Goal: Transaction & Acquisition: Purchase product/service

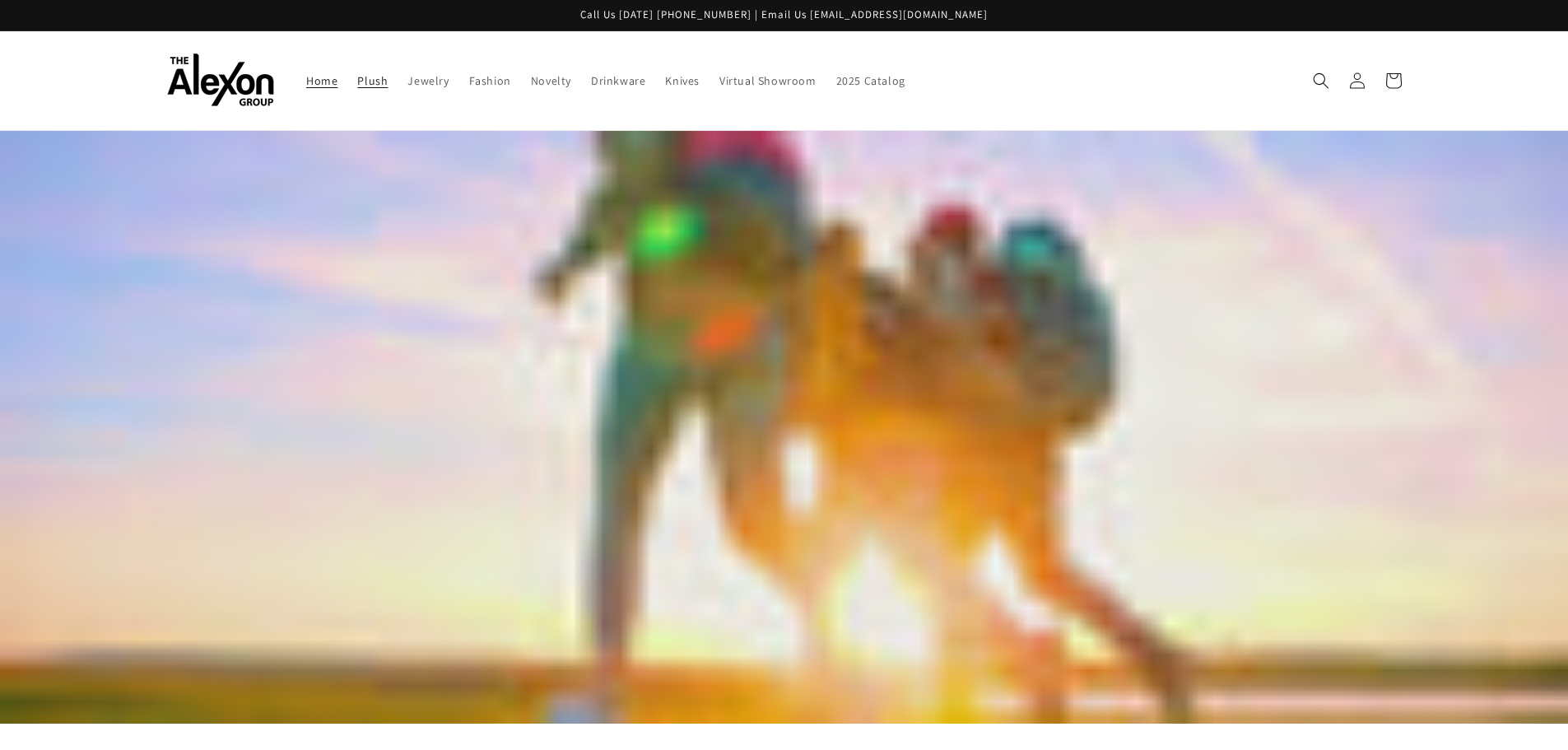
click at [374, 90] on link "Plush" at bounding box center [373, 80] width 50 height 34
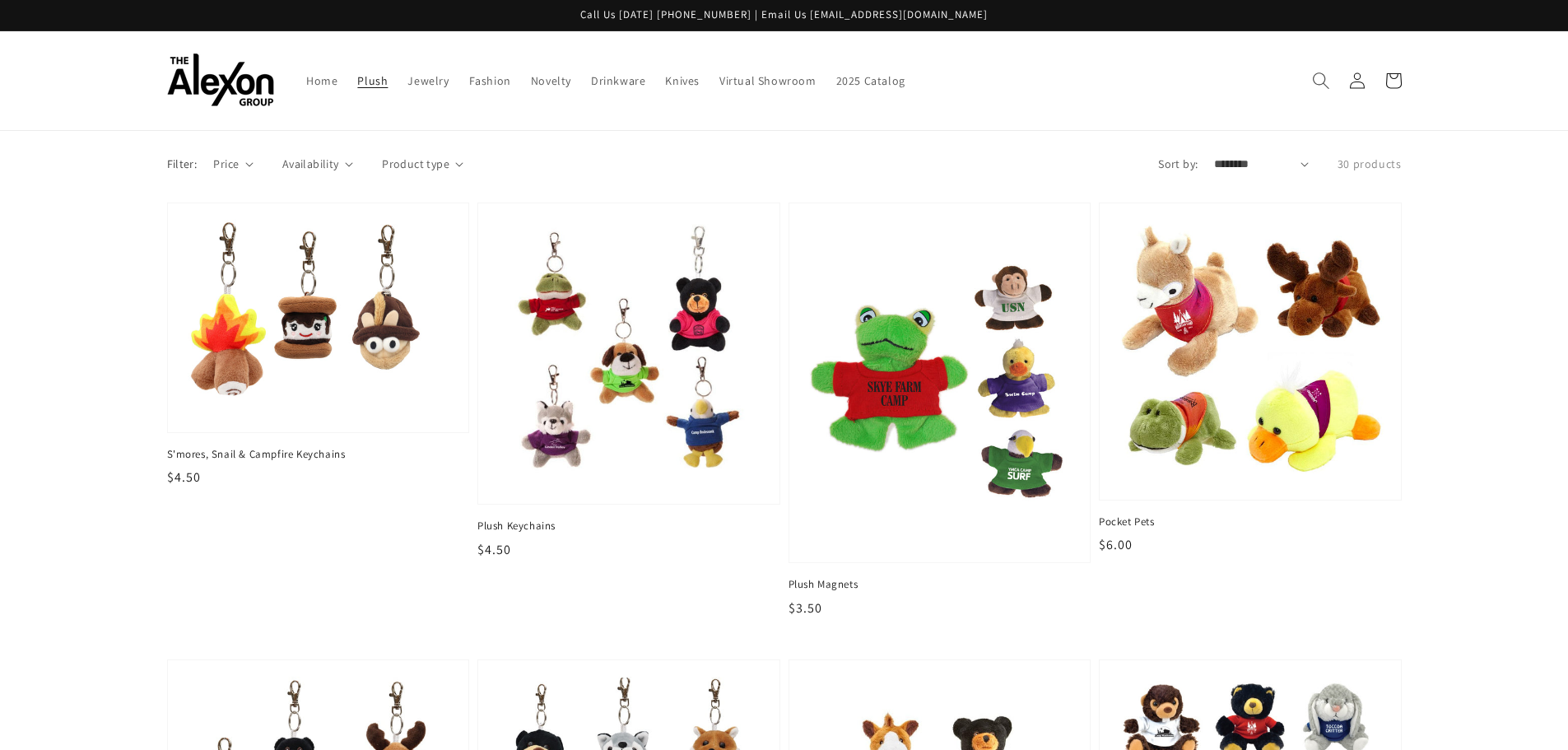
click at [1315, 78] on icon "Search" at bounding box center [1320, 80] width 18 height 18
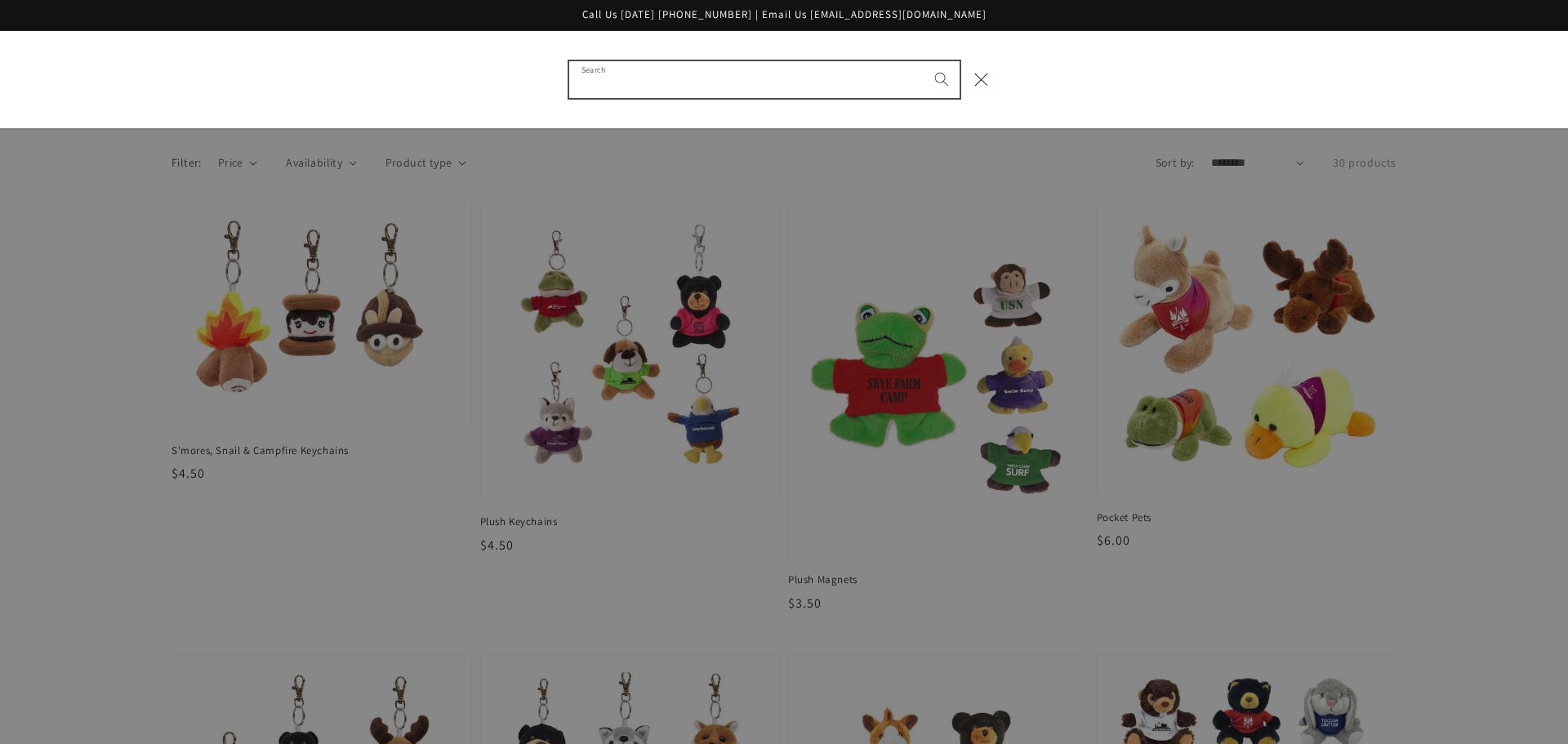
click at [770, 69] on input "Search" at bounding box center [765, 80] width 391 height 37
type input "*********"
click at [923, 61] on button "Search" at bounding box center [941, 79] width 36 height 36
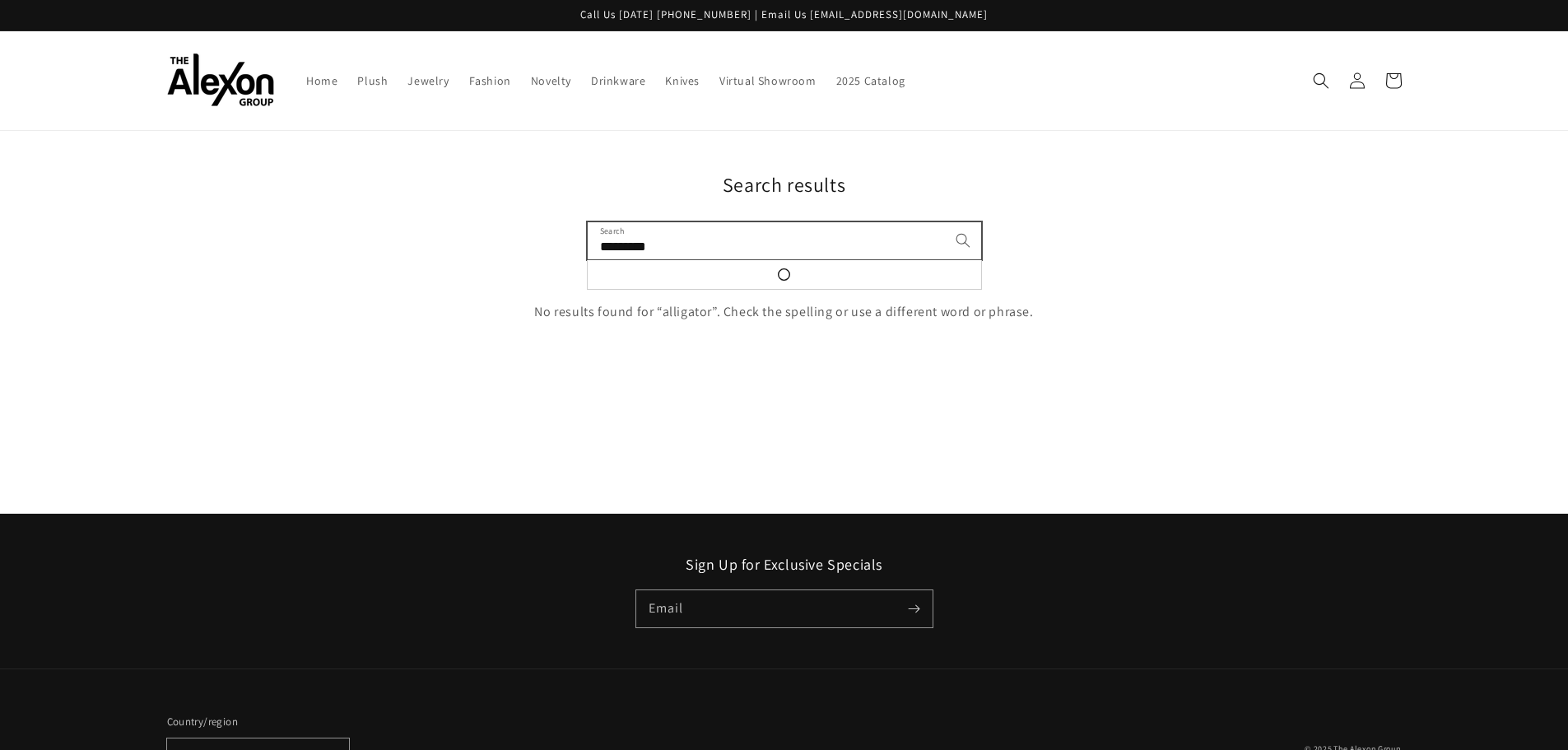
click at [682, 248] on input "*********" at bounding box center [785, 240] width 394 height 37
click at [632, 242] on input "*********" at bounding box center [785, 240] width 394 height 37
type input "****"
click at [588, 260] on button "Search for “croc”" at bounding box center [785, 277] width 394 height 33
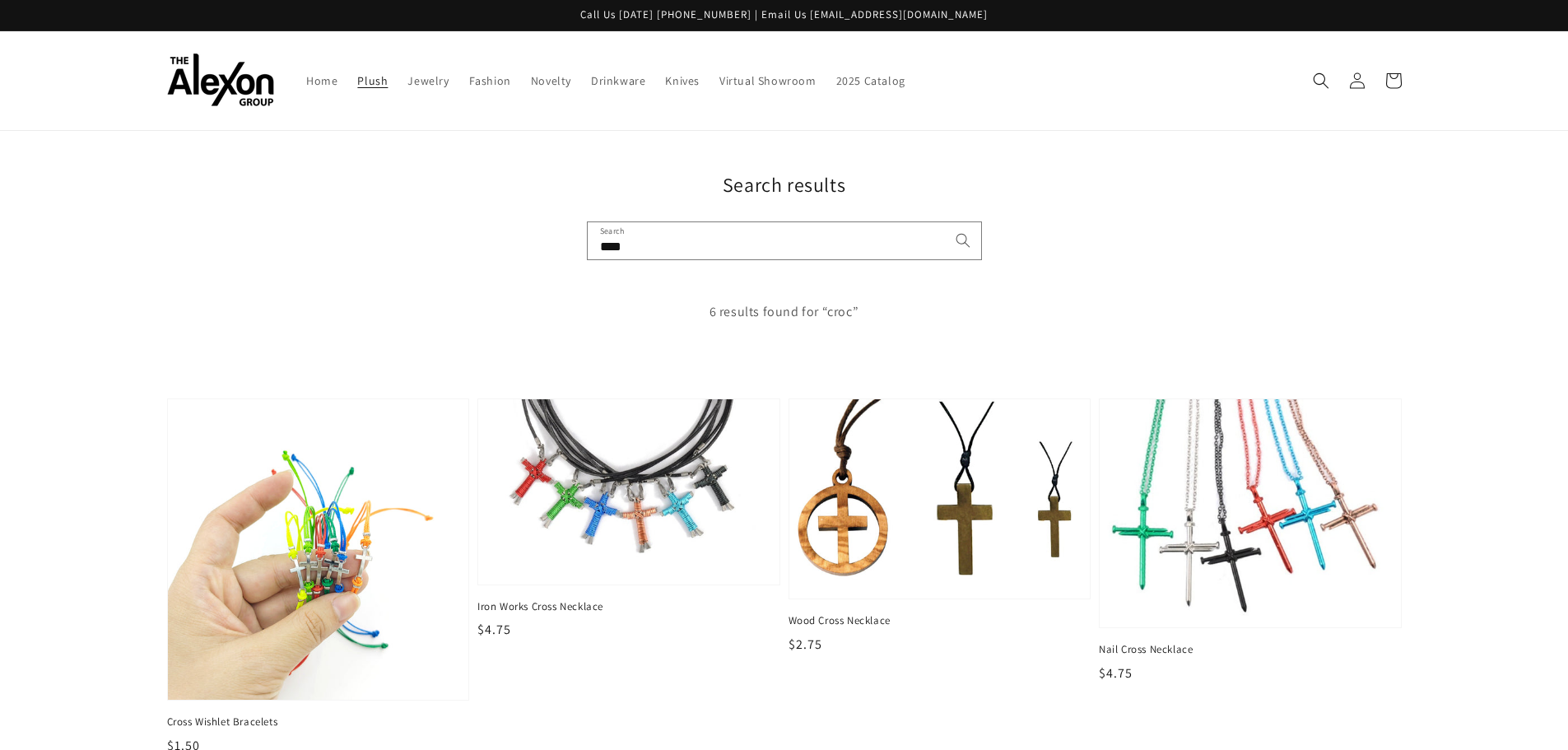
click at [361, 81] on span "Plush" at bounding box center [372, 80] width 31 height 15
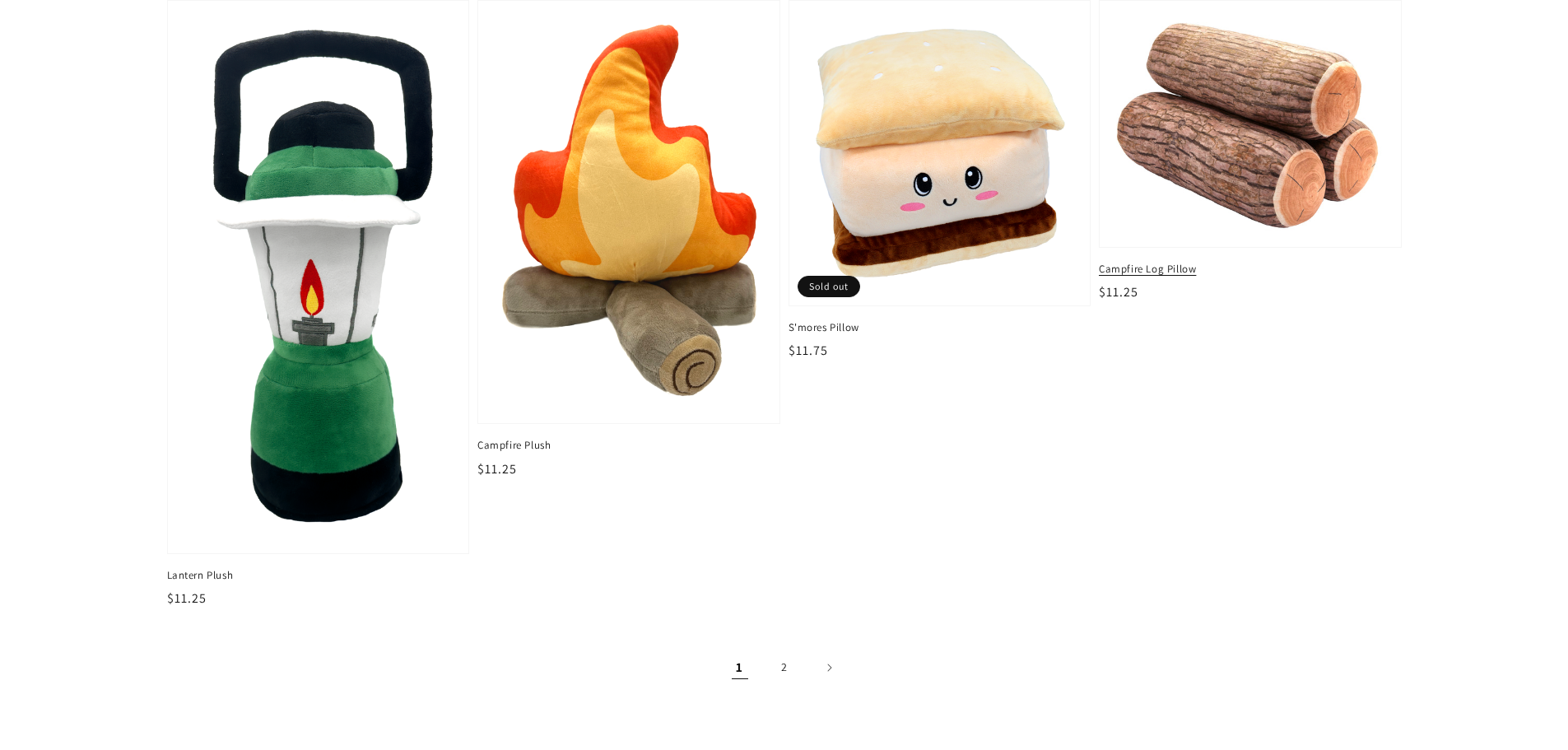
scroll to position [2552, 0]
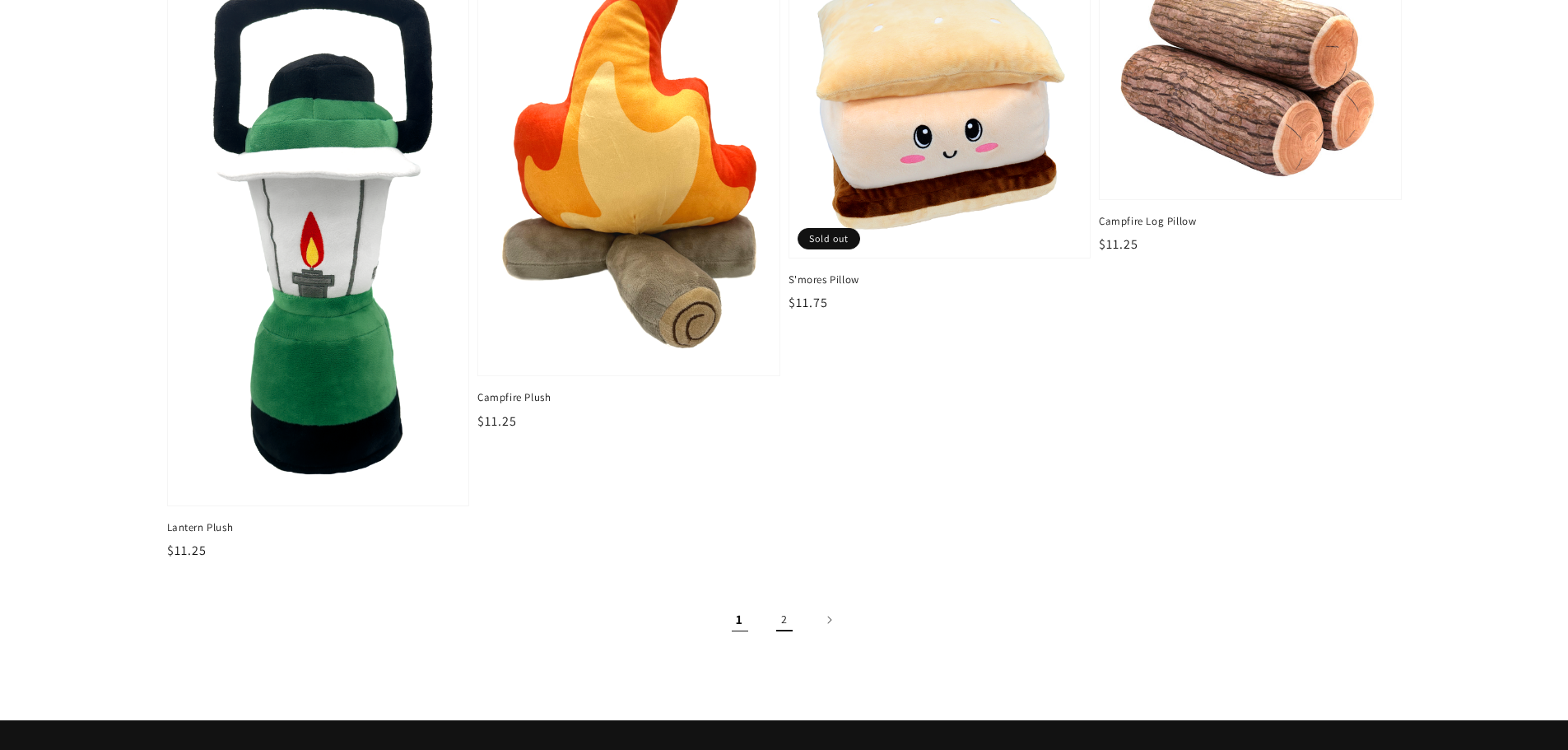
click at [784, 621] on link "2" at bounding box center [784, 620] width 36 height 36
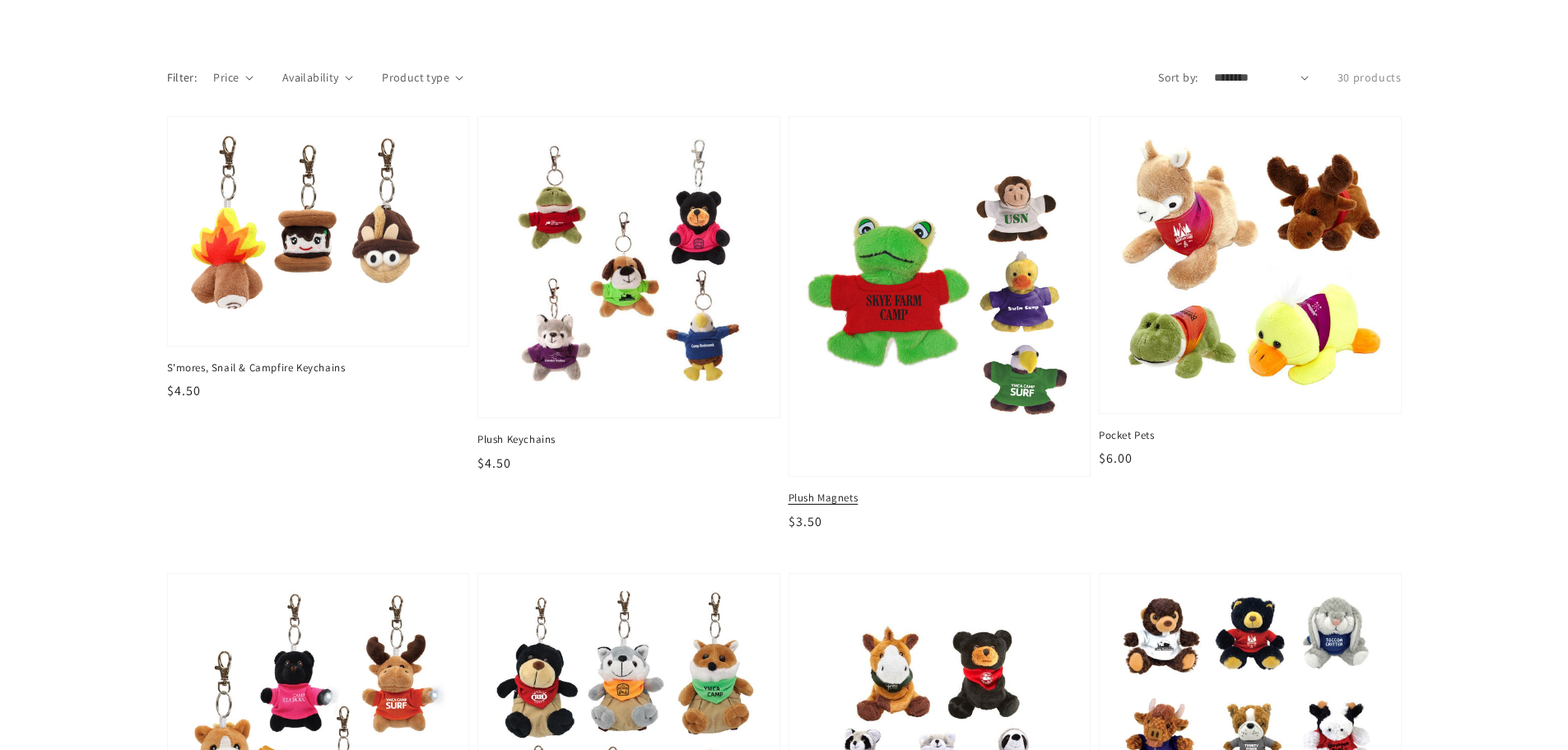
scroll to position [165, 0]
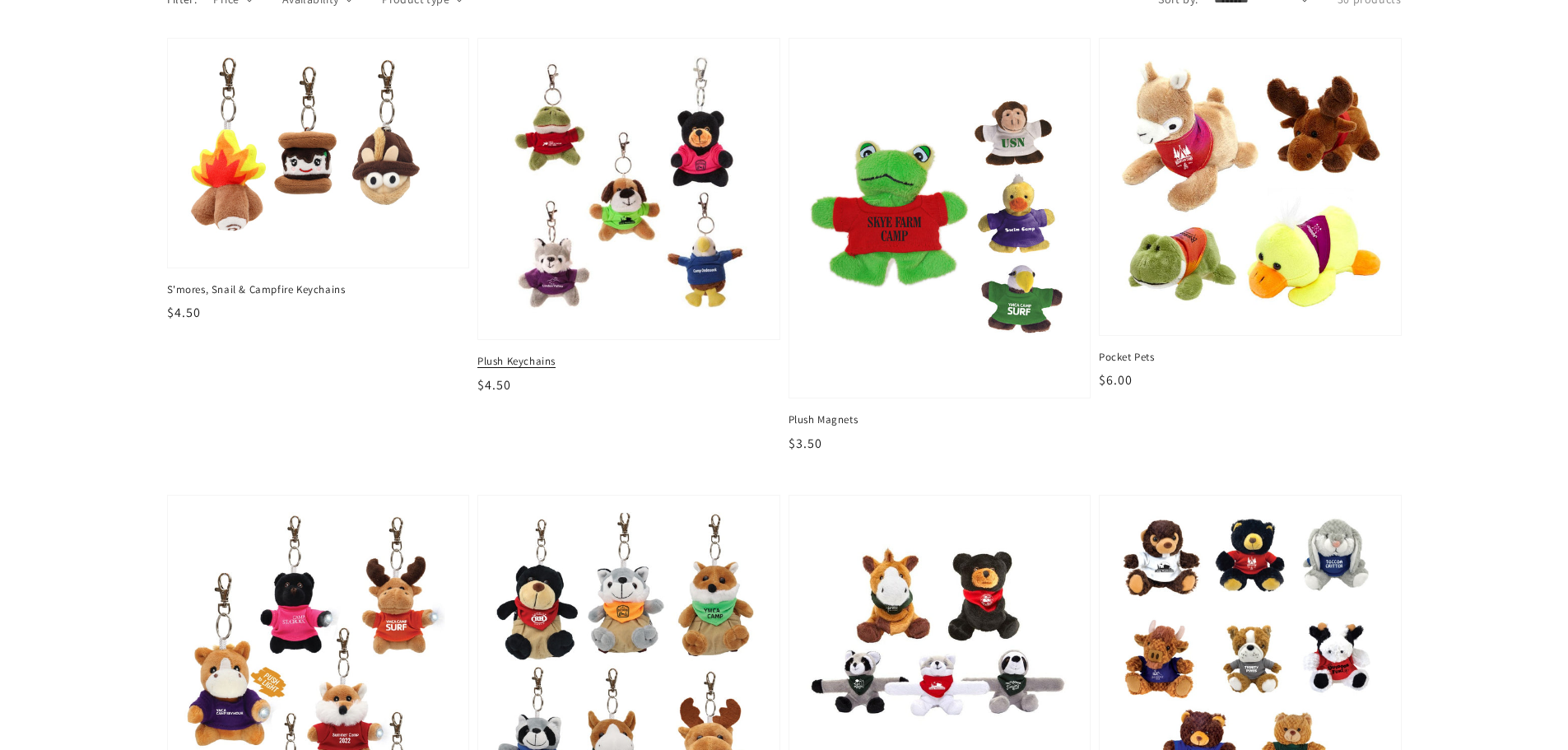
click at [687, 207] on img at bounding box center [629, 189] width 276 height 276
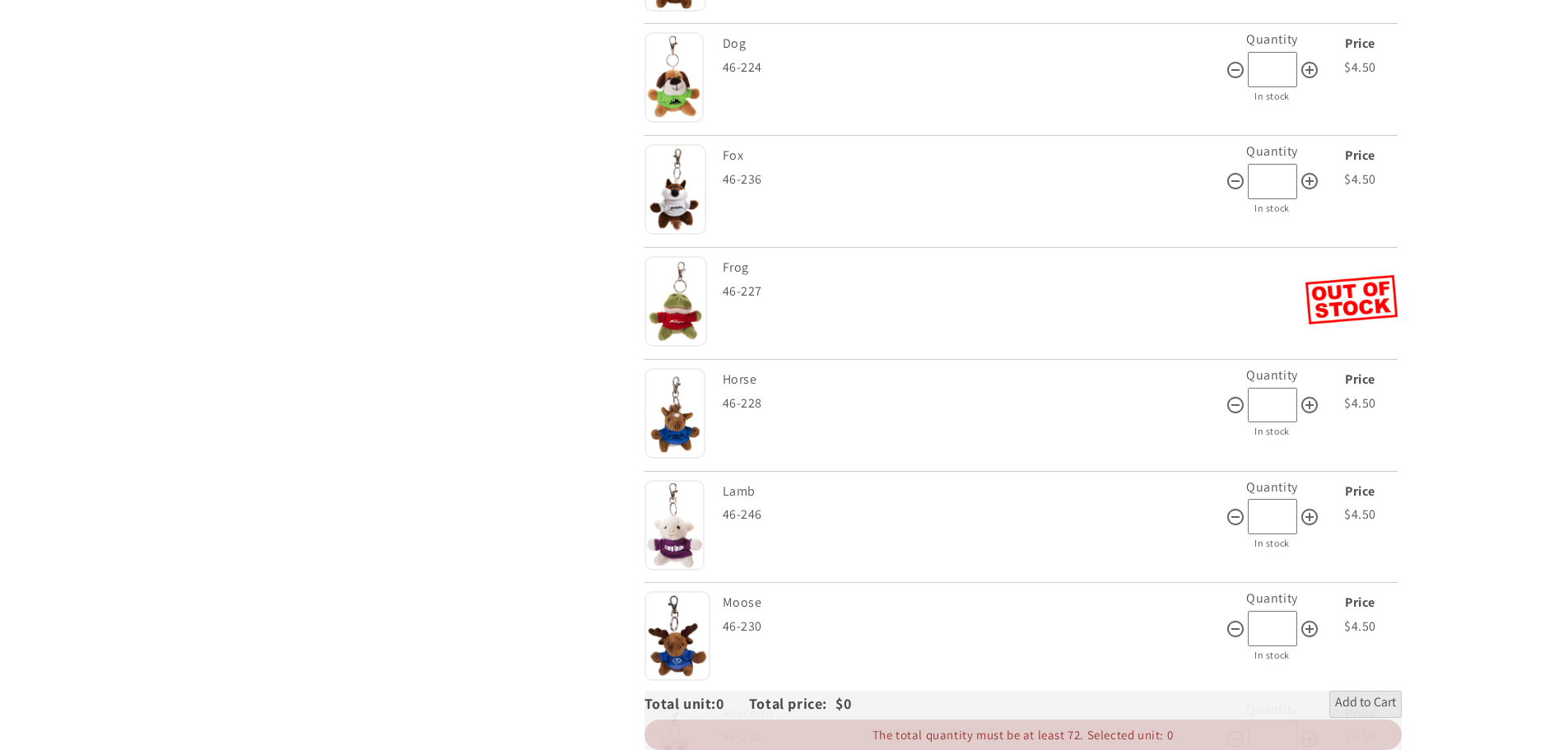
scroll to position [1153, 0]
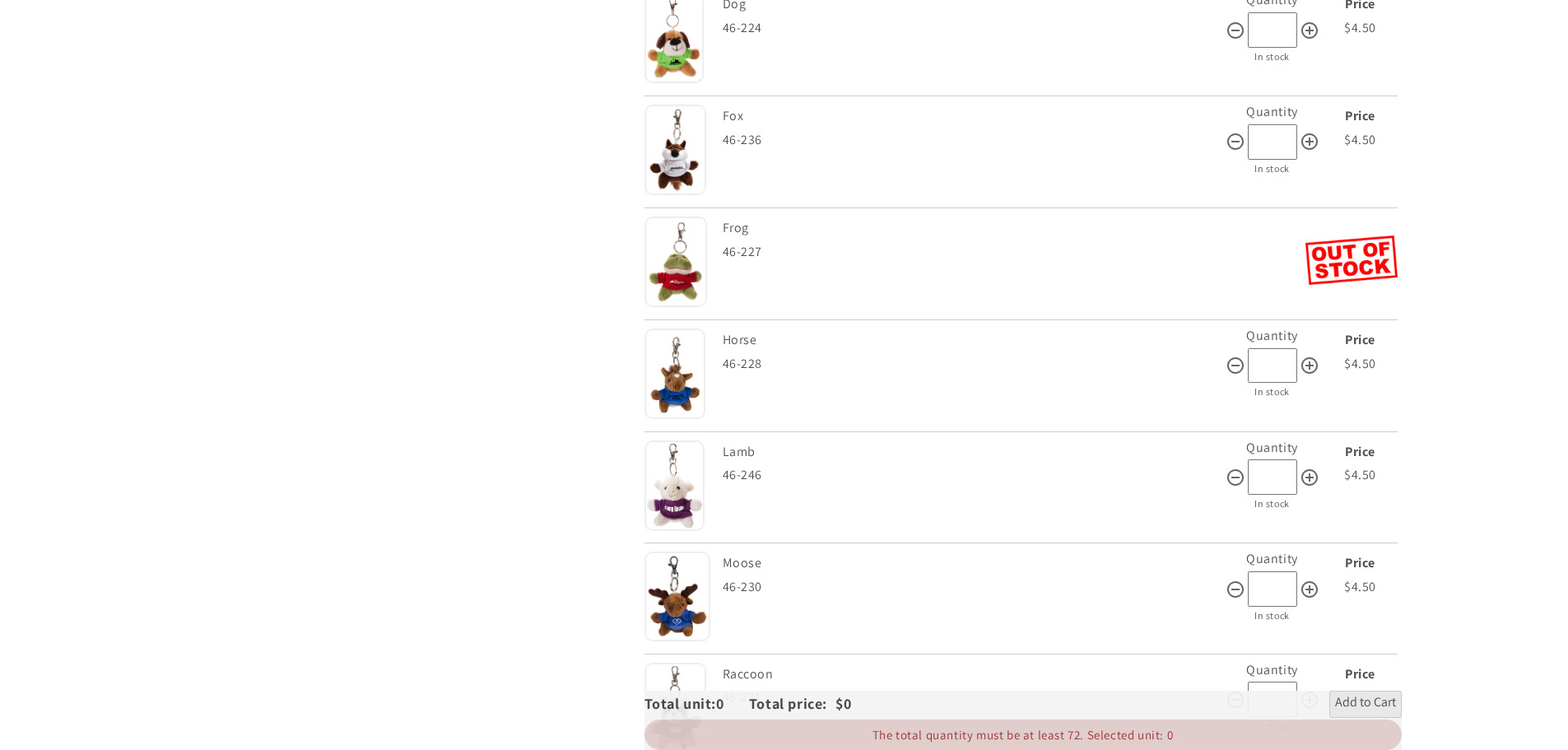
click at [688, 283] on img at bounding box center [676, 262] width 63 height 91
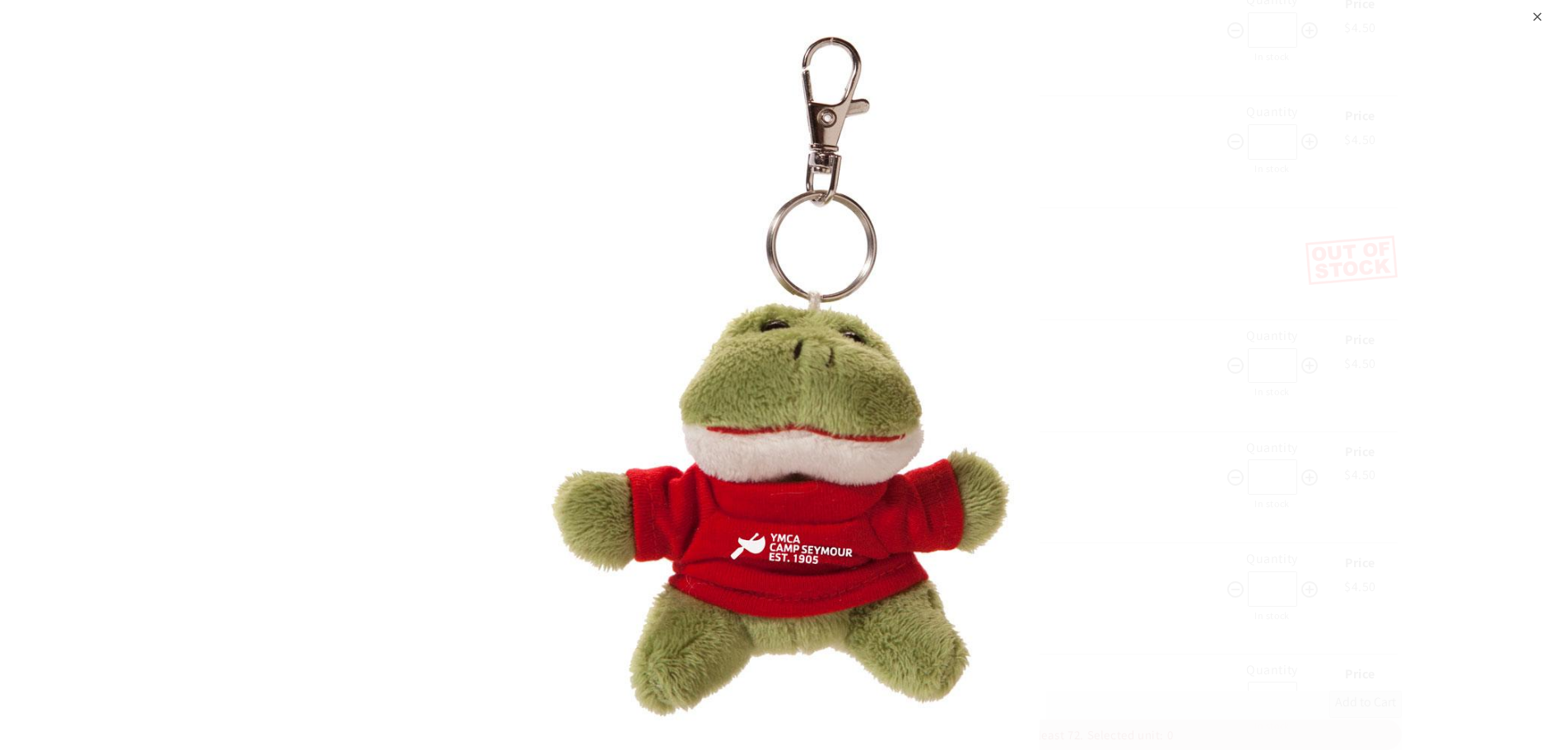
click at [1534, 14] on div "⨉" at bounding box center [1538, 15] width 11 height 30
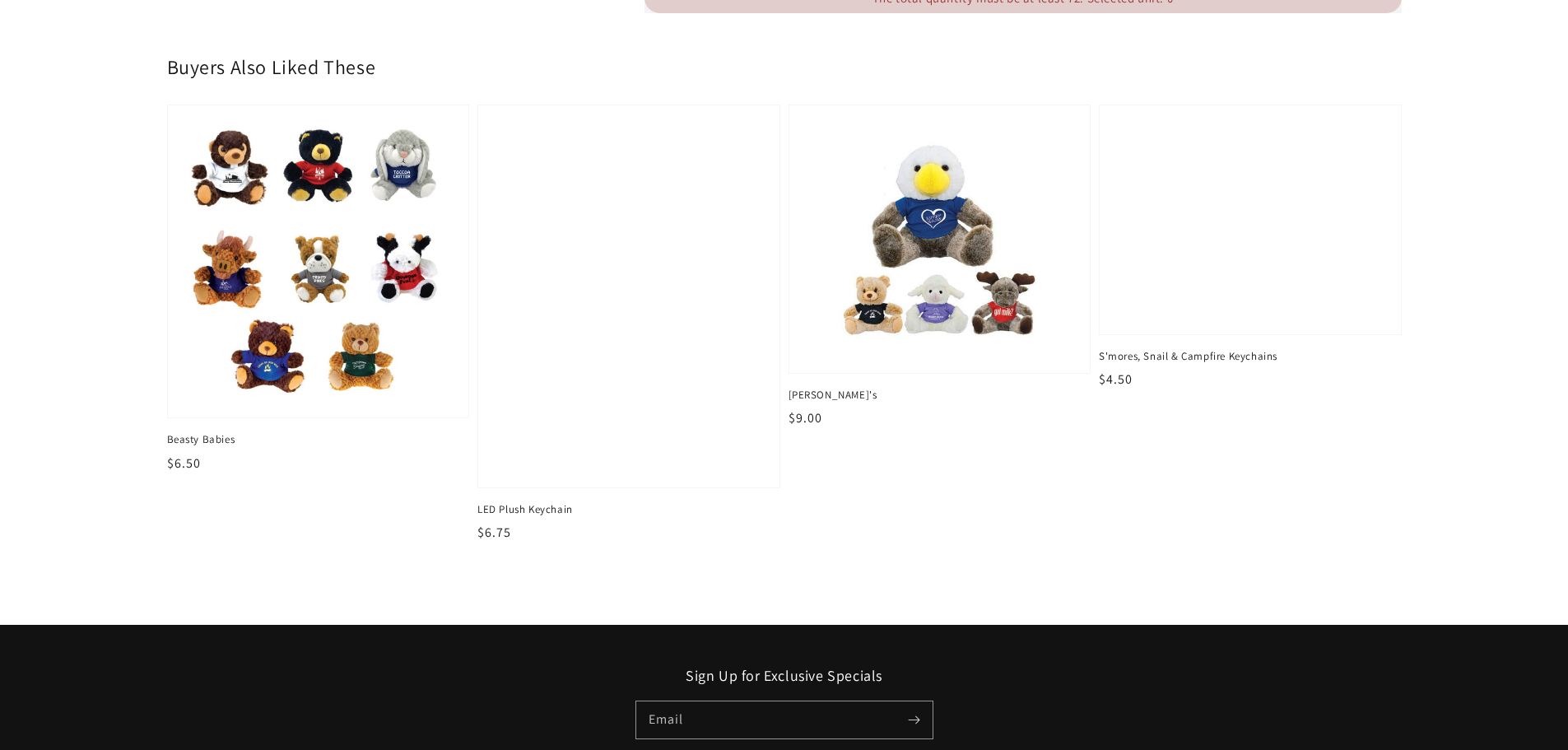
scroll to position [2883, 0]
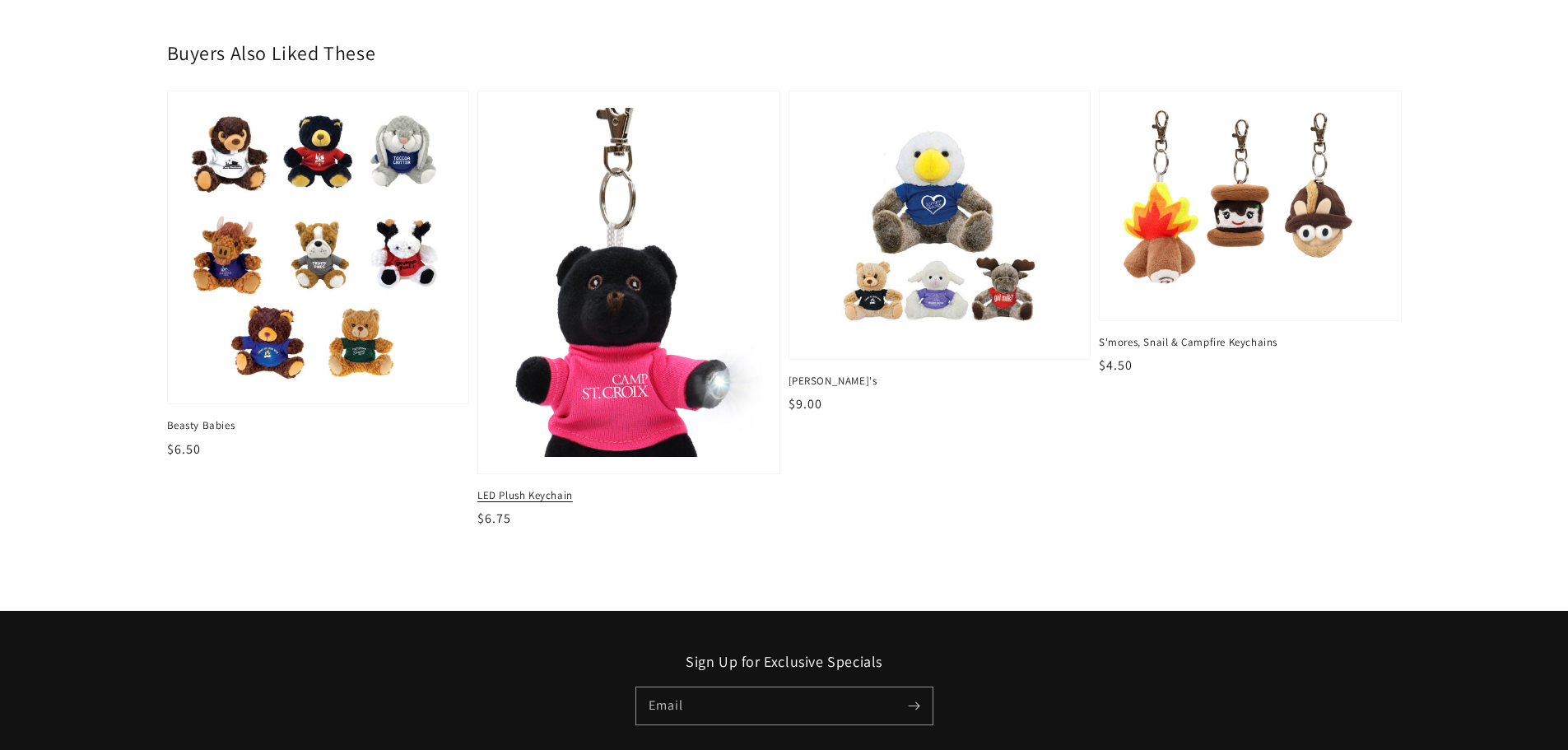
click at [582, 327] on img at bounding box center [629, 282] width 276 height 360
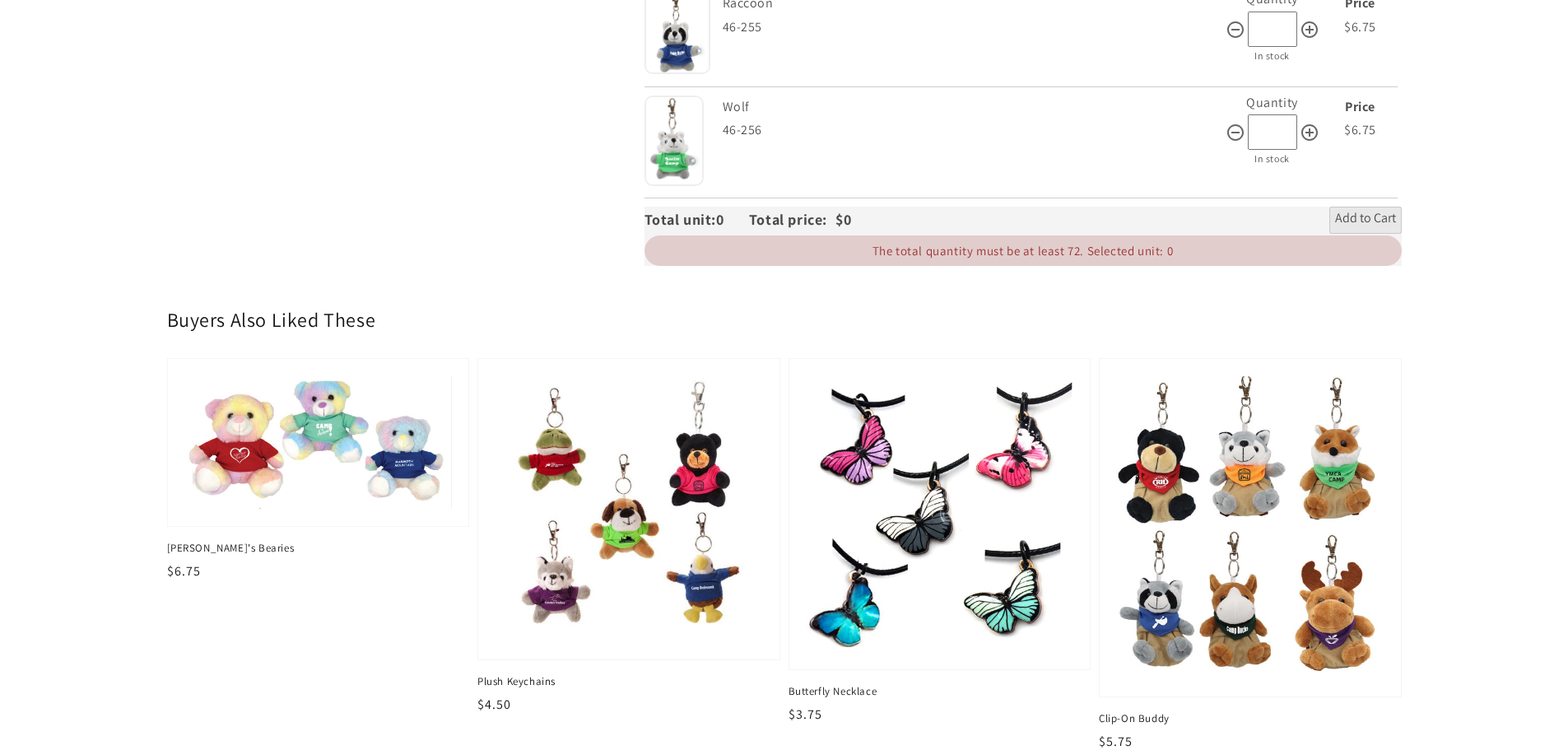
scroll to position [989, 0]
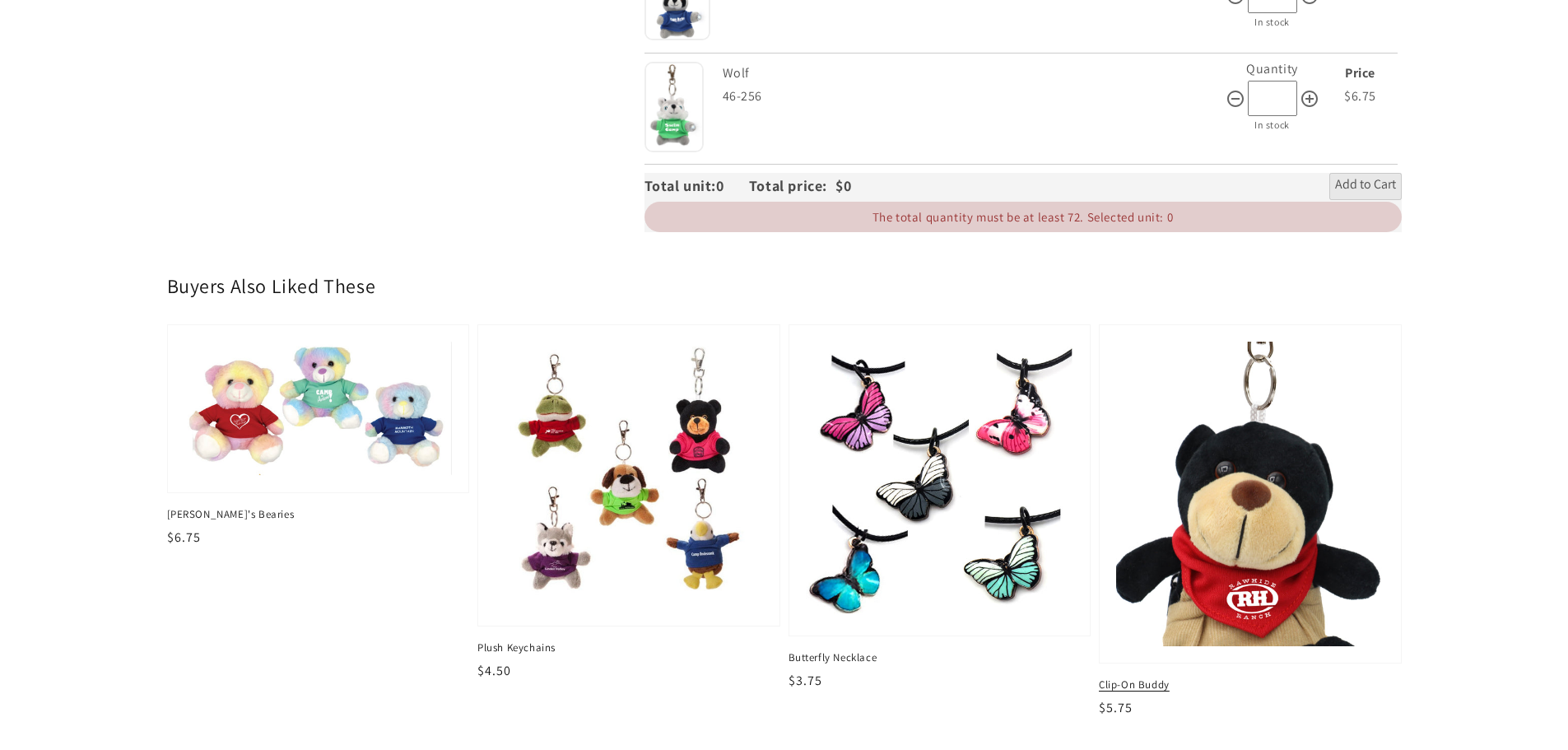
click at [1313, 559] on img at bounding box center [1250, 493] width 276 height 314
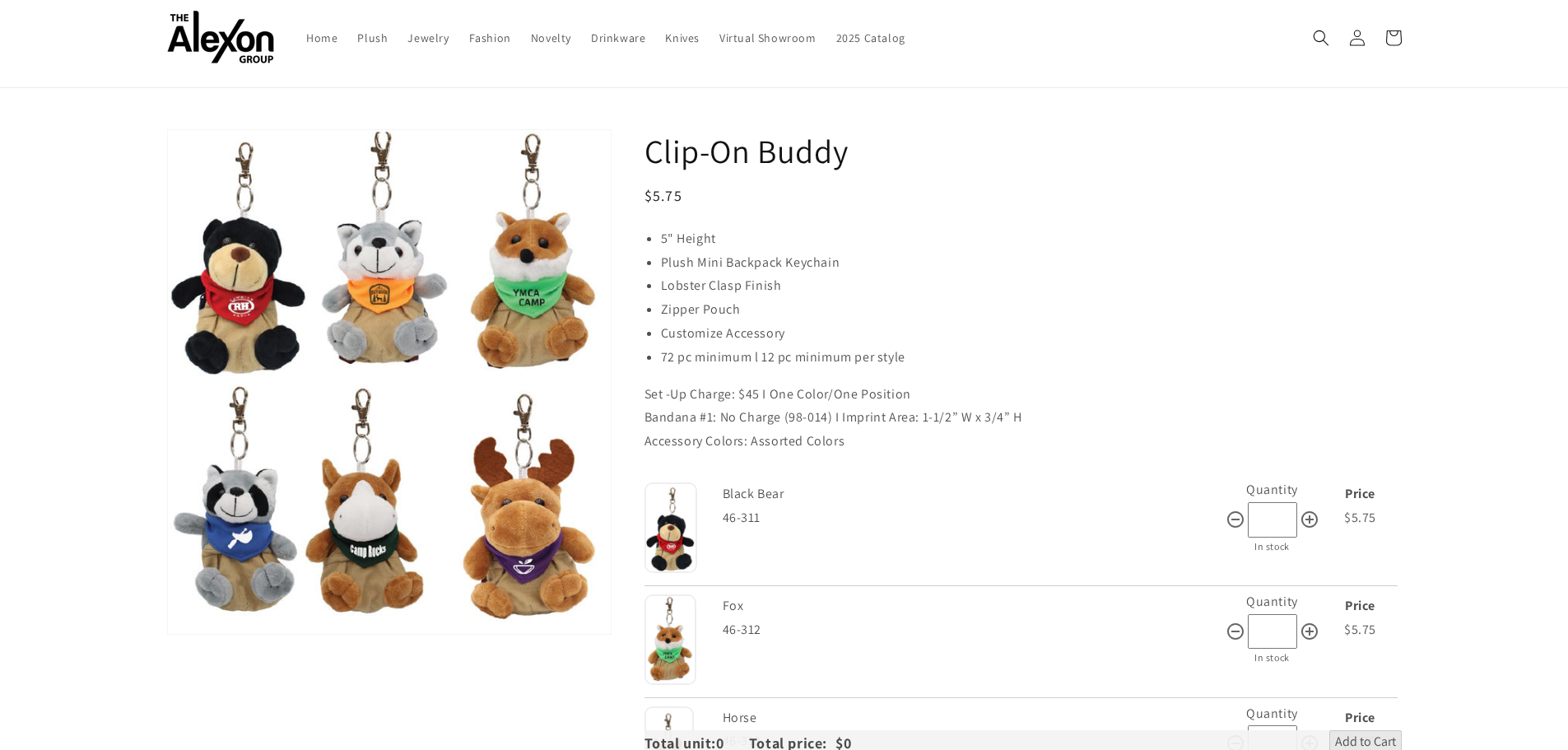
scroll to position [82, 0]
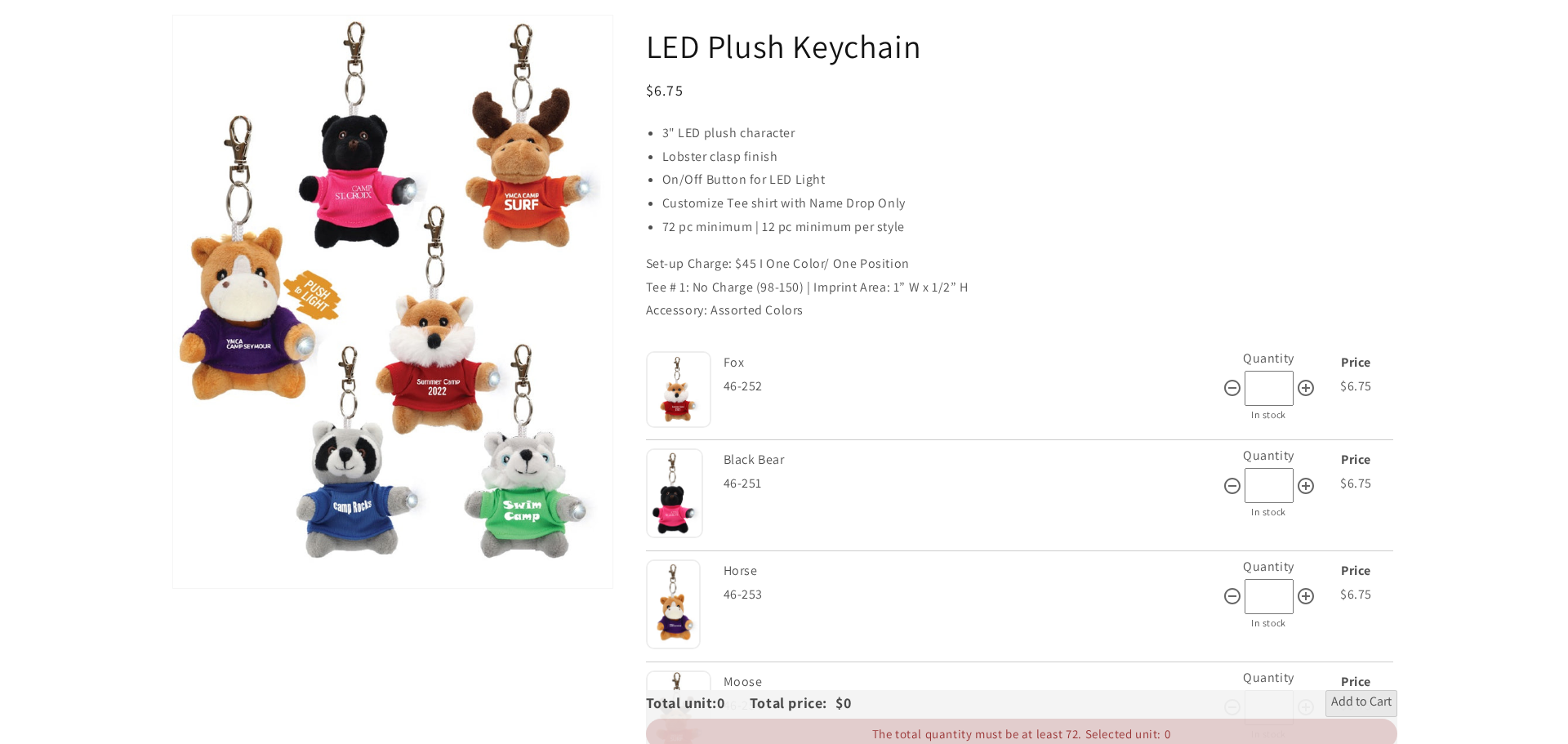
scroll to position [163, 0]
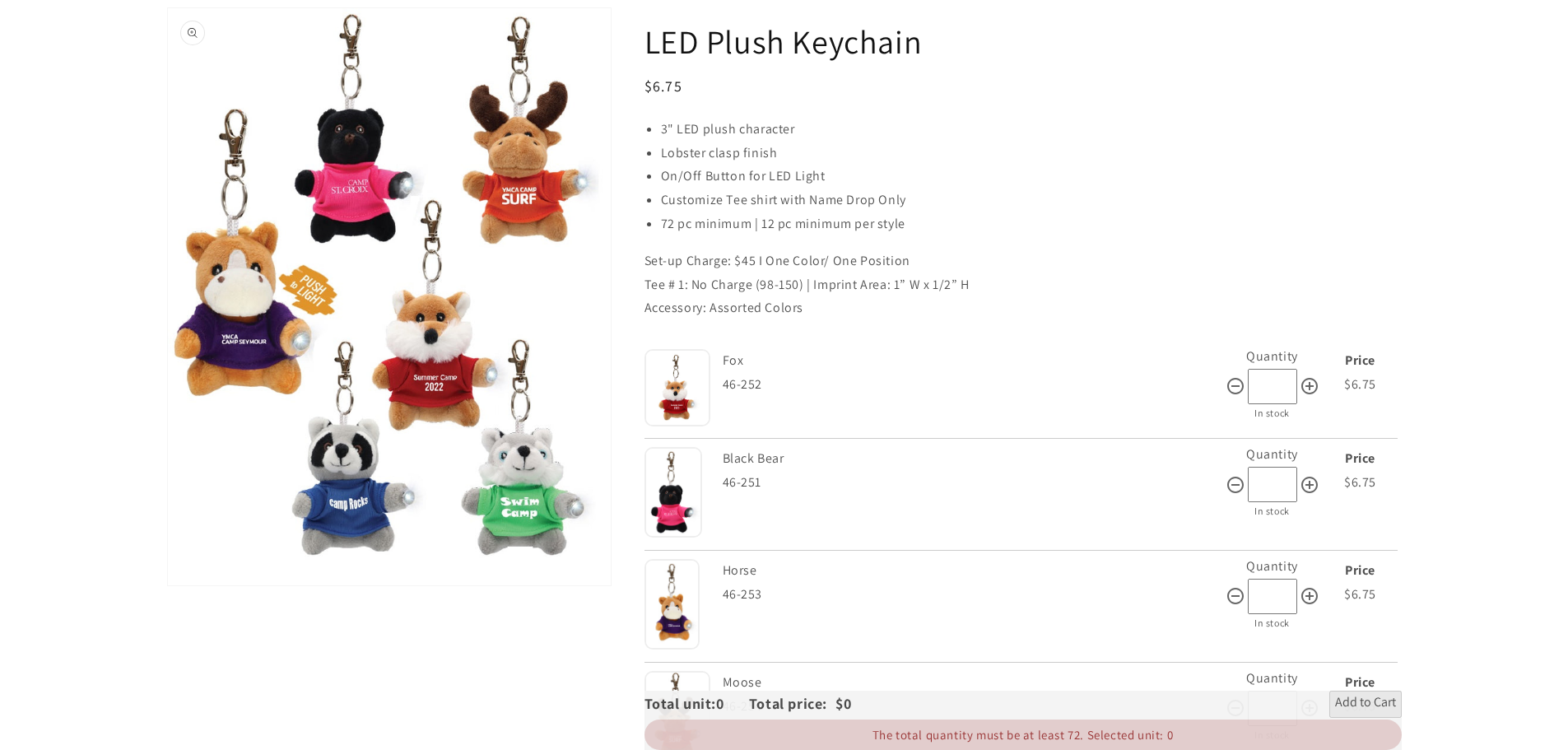
click at [296, 350] on button "Open media 1 in gallery view" at bounding box center [389, 297] width 443 height 577
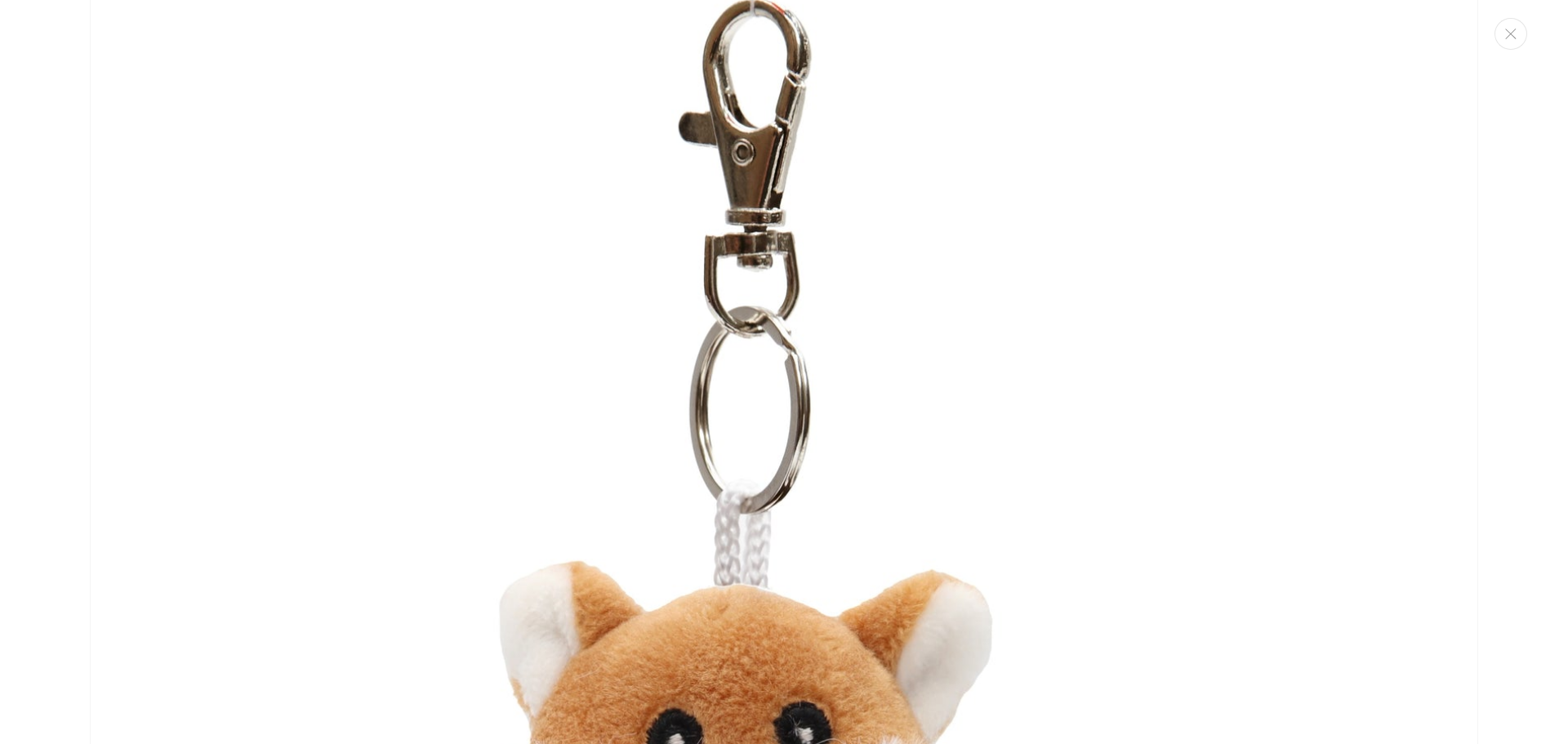
scroll to position [13, 0]
